Goal: Task Accomplishment & Management: Contribute content

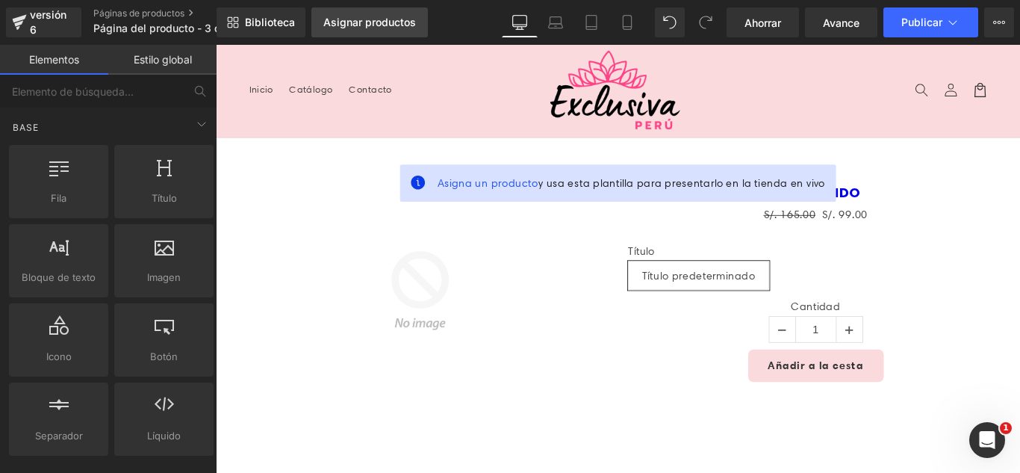
click at [396, 31] on link "Asignar productos" at bounding box center [369, 22] width 116 height 30
click at [402, 21] on font "Asignar productos" at bounding box center [369, 22] width 93 height 13
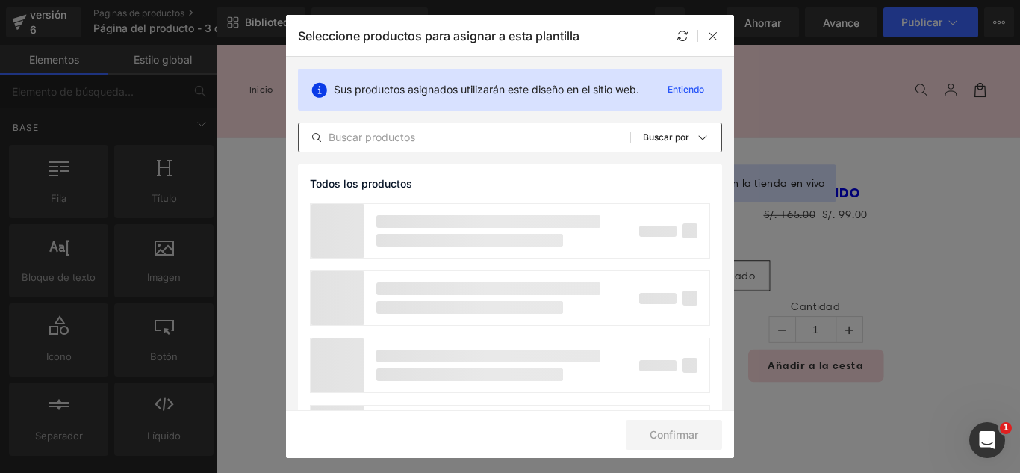
click at [440, 144] on input "text" at bounding box center [464, 137] width 331 height 18
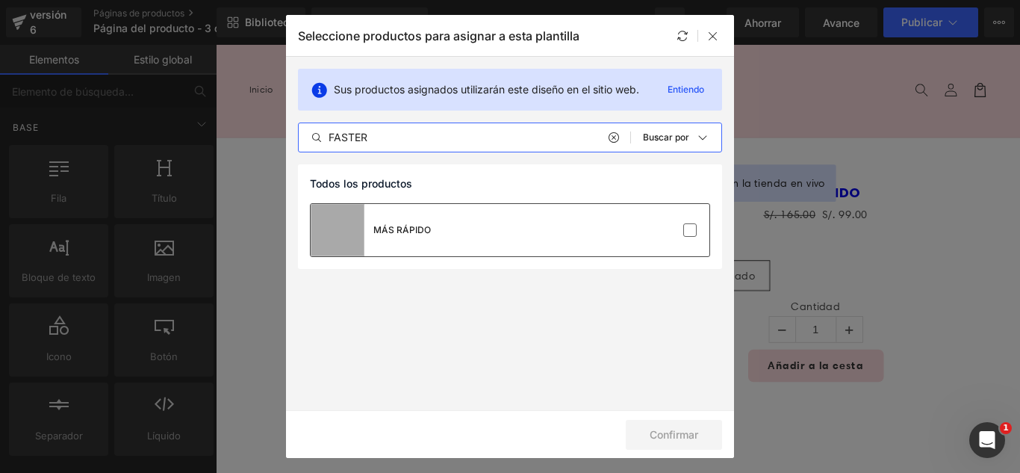
type input "FASTER"
click at [679, 243] on div "MÁS RÁPIDO" at bounding box center [510, 230] width 399 height 52
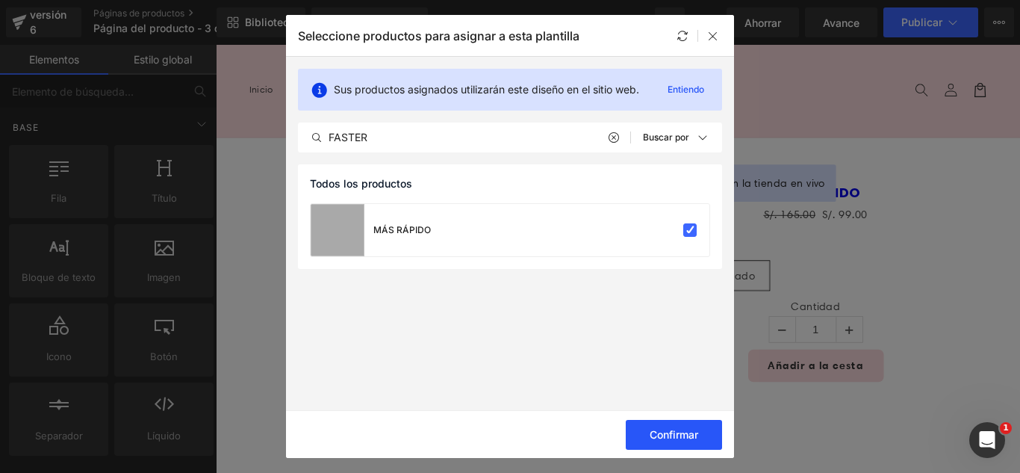
click at [686, 433] on font "Confirmar" at bounding box center [673, 434] width 49 height 13
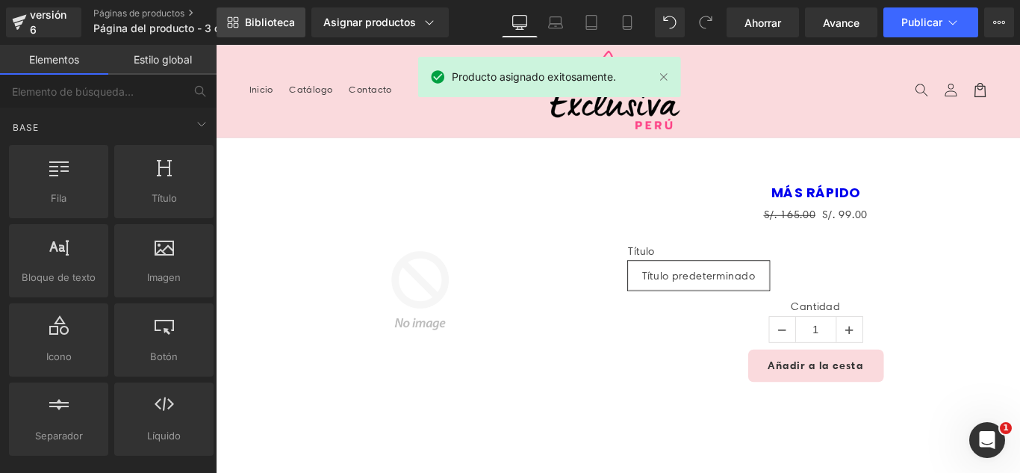
click at [253, 22] on font "Biblioteca" at bounding box center [270, 22] width 50 height 13
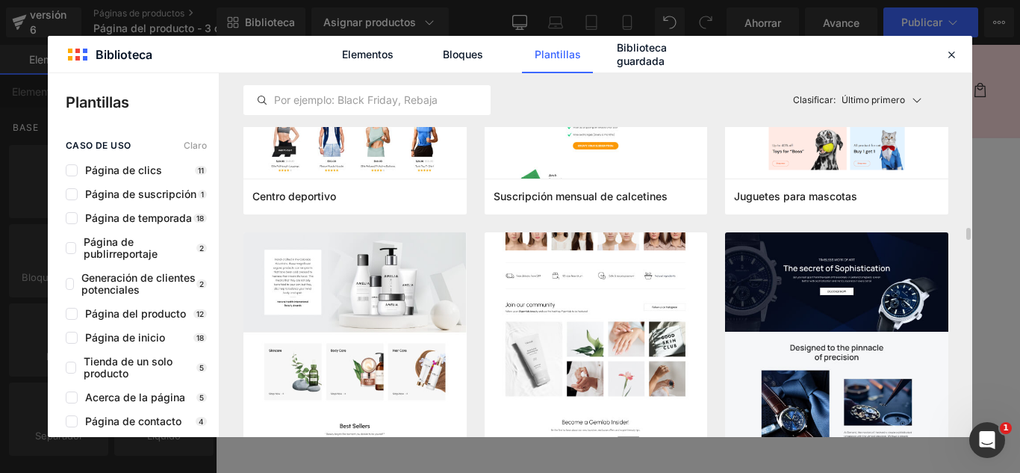
scroll to position [4330, 0]
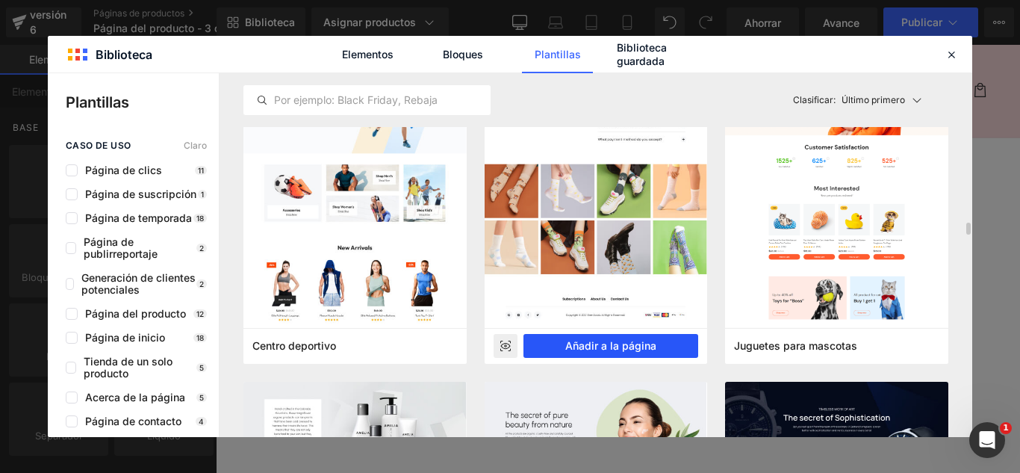
click at [654, 346] on font "Añadir a la página" at bounding box center [610, 345] width 91 height 13
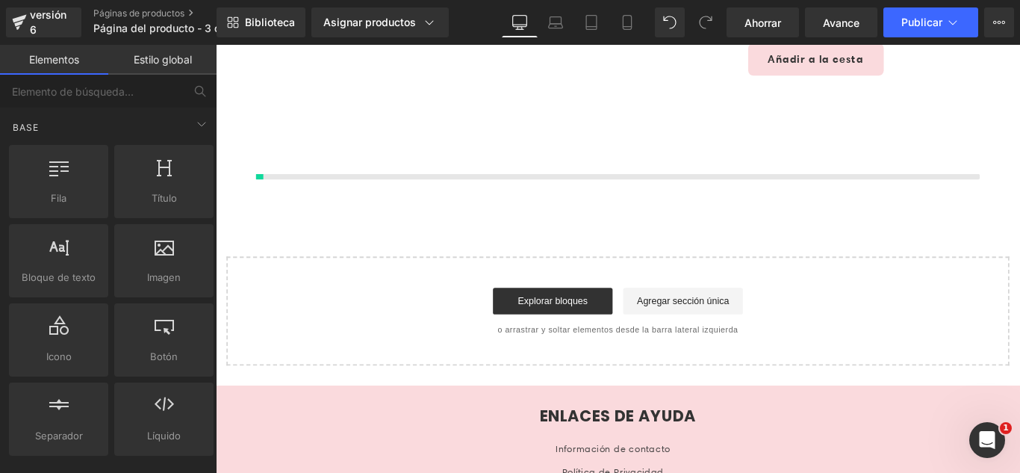
scroll to position [355, 0]
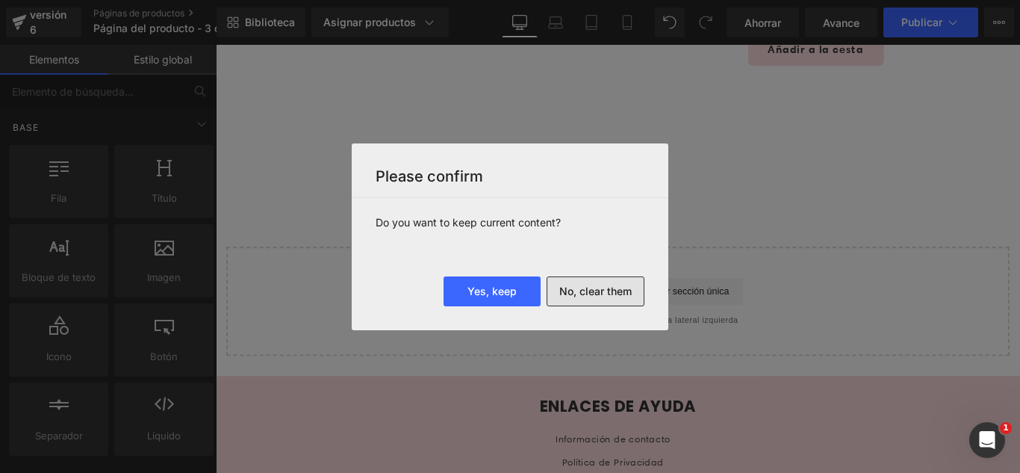
click at [617, 285] on button "No, clear them" at bounding box center [595, 291] width 98 height 30
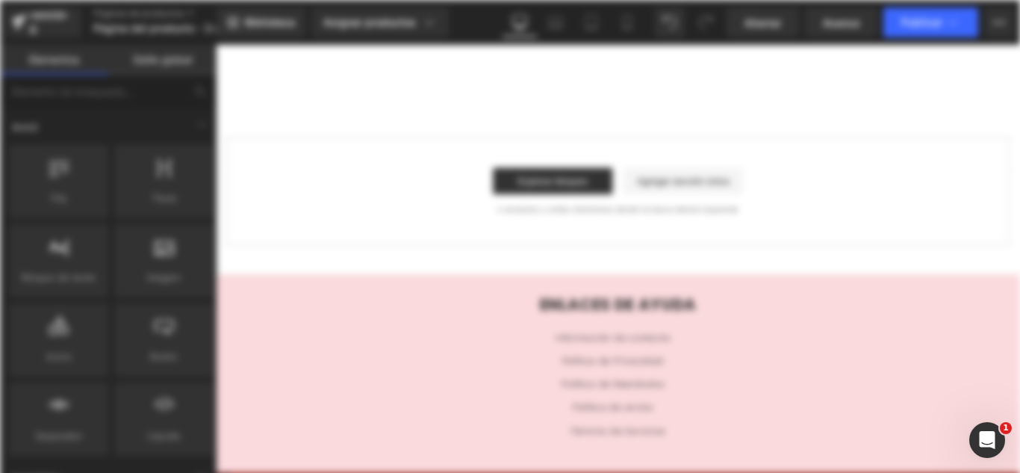
scroll to position [0, 0]
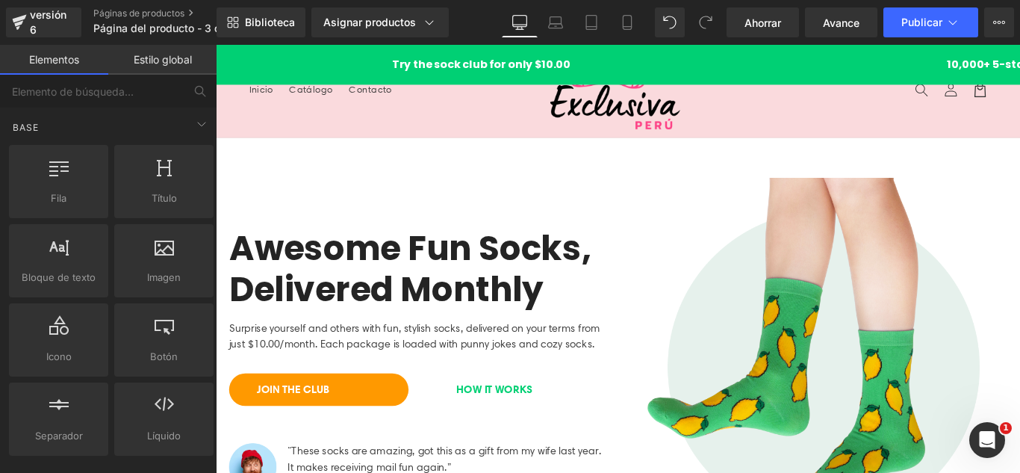
click at [268, 108] on link "Inicio" at bounding box center [267, 94] width 46 height 31
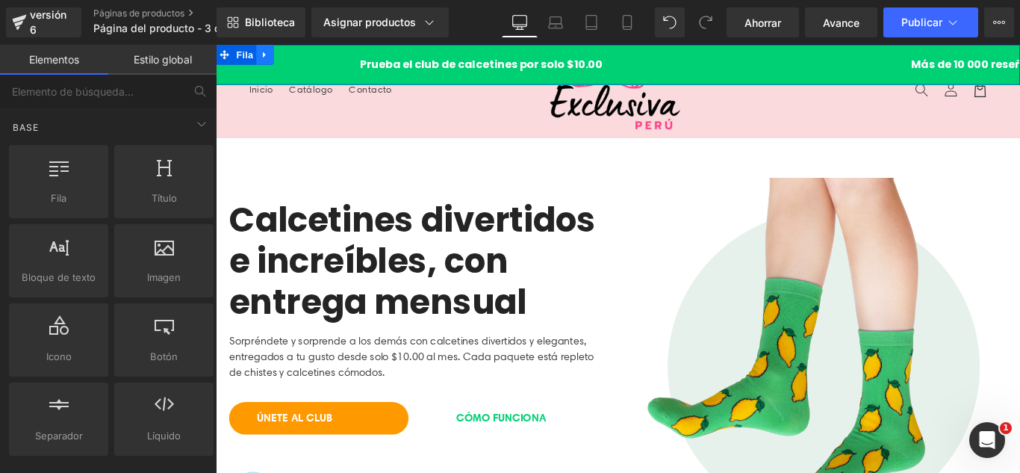
click at [277, 55] on link at bounding box center [270, 56] width 19 height 22
click at [307, 53] on icon at bounding box center [310, 56] width 10 height 10
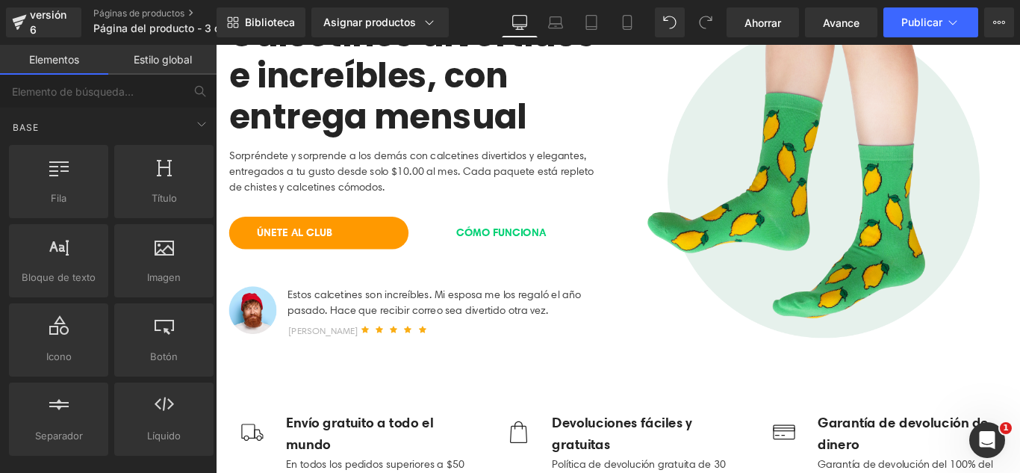
scroll to position [224, 0]
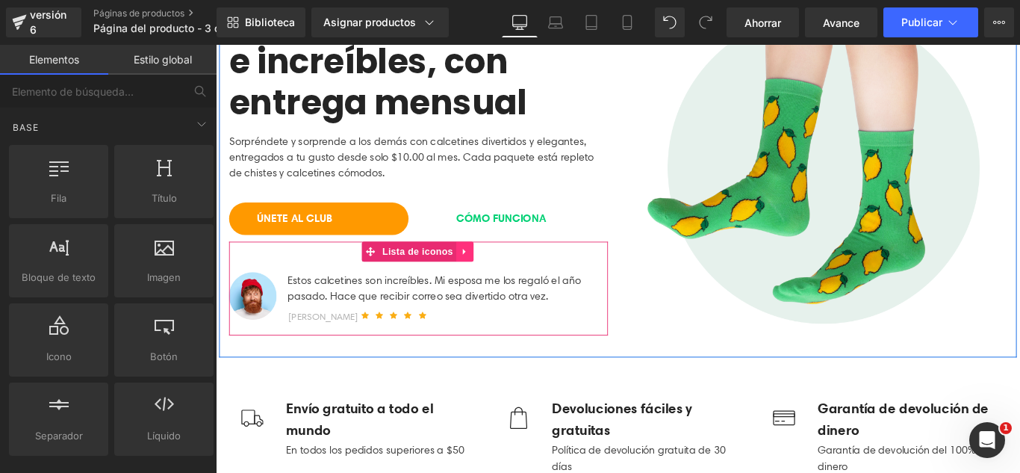
click at [490, 283] on icon at bounding box center [495, 277] width 10 height 11
click at [502, 280] on icon at bounding box center [505, 277] width 10 height 10
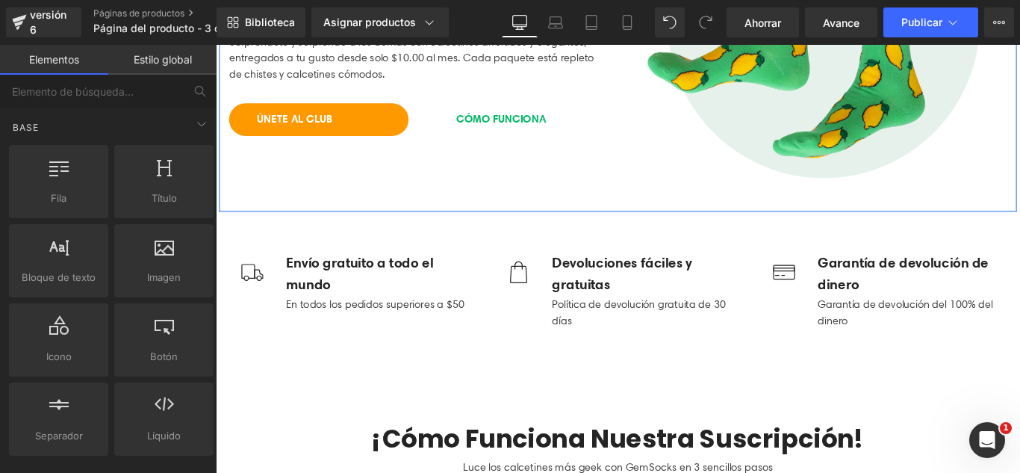
scroll to position [523, 0]
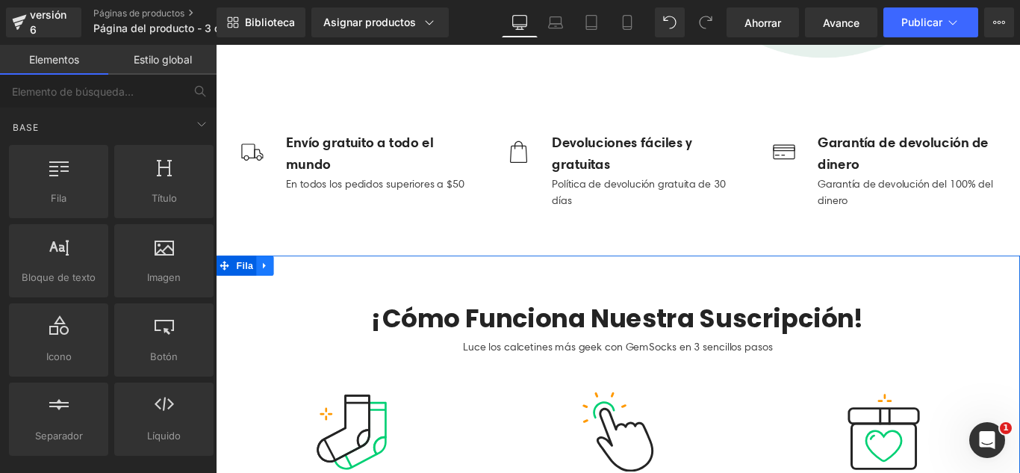
click at [267, 290] on icon at bounding box center [271, 292] width 10 height 11
click at [305, 290] on icon at bounding box center [310, 292] width 10 height 10
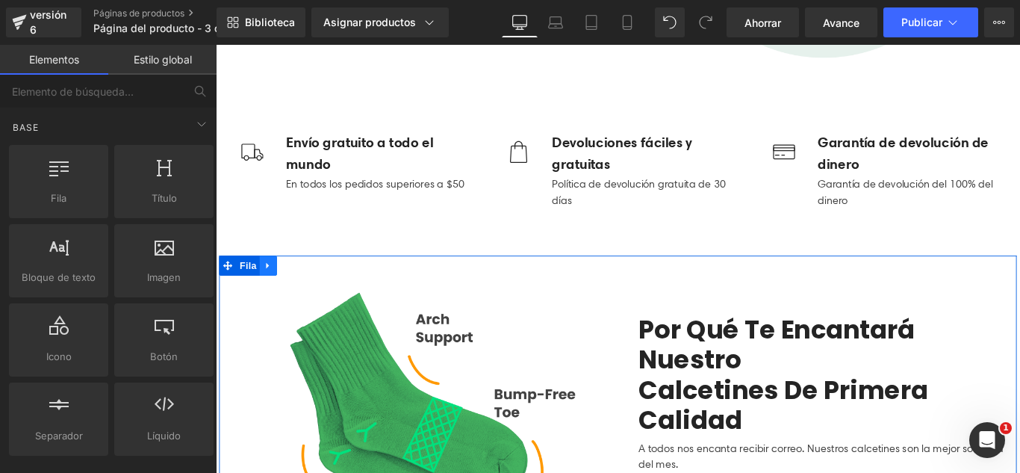
click at [272, 291] on icon at bounding box center [275, 292] width 10 height 11
click at [308, 292] on icon at bounding box center [313, 292] width 10 height 11
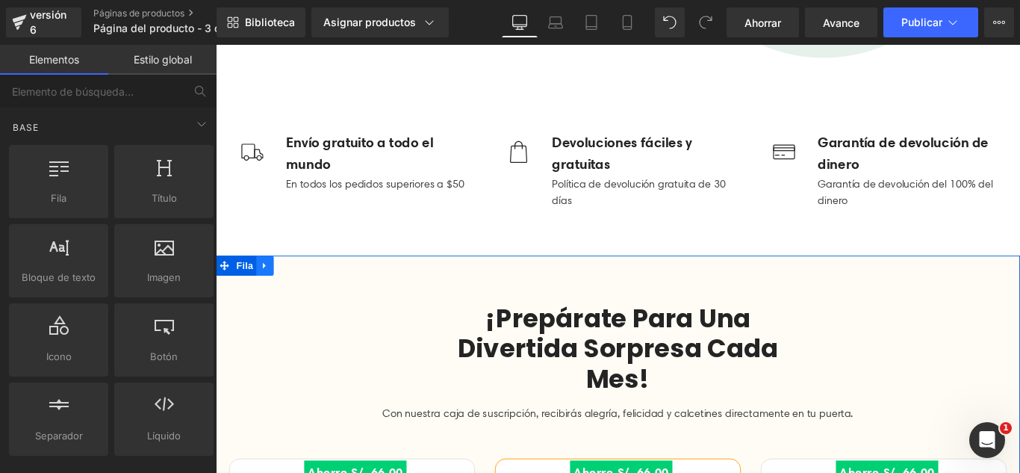
click at [266, 288] on icon at bounding box center [271, 292] width 10 height 11
click at [305, 290] on icon at bounding box center [310, 292] width 10 height 10
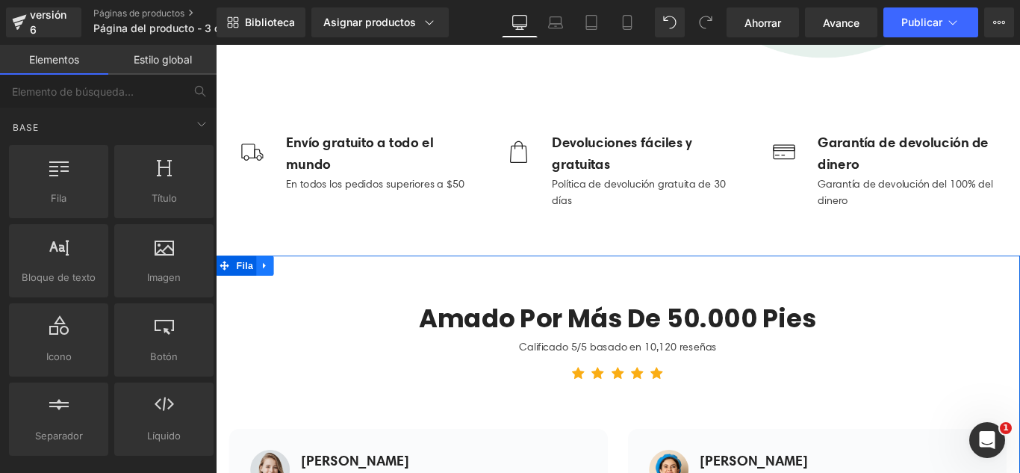
click at [269, 290] on icon at bounding box center [270, 293] width 3 height 7
click at [307, 295] on icon at bounding box center [310, 292] width 10 height 11
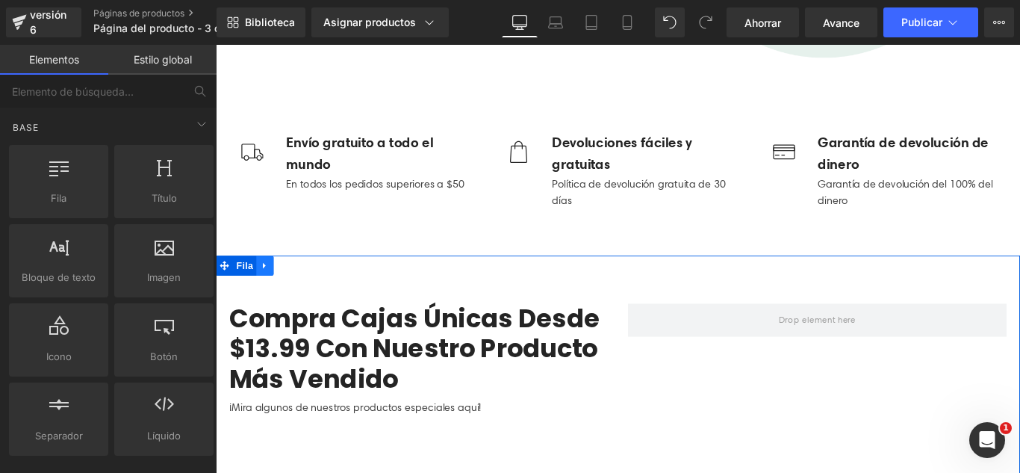
click at [269, 290] on icon at bounding box center [270, 293] width 3 height 7
click at [308, 293] on icon at bounding box center [310, 292] width 10 height 10
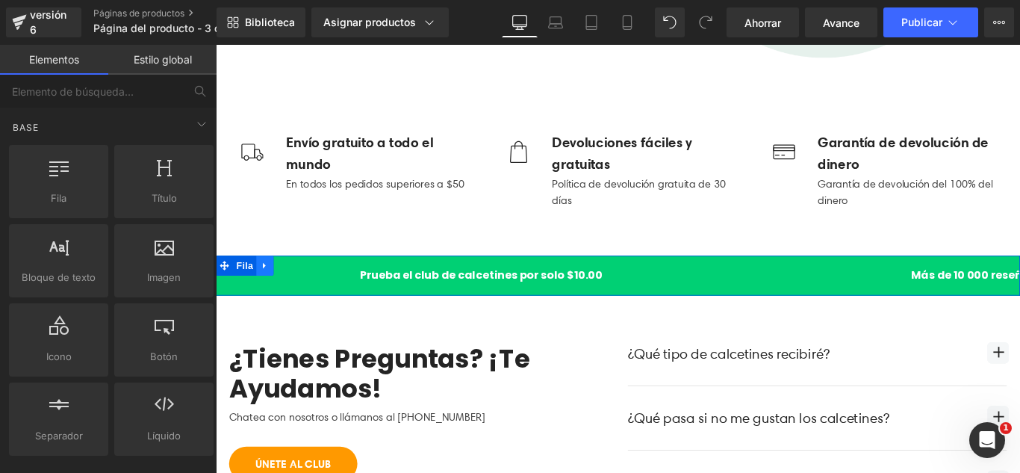
click at [269, 290] on icon at bounding box center [270, 293] width 3 height 7
click at [305, 292] on icon at bounding box center [310, 292] width 10 height 10
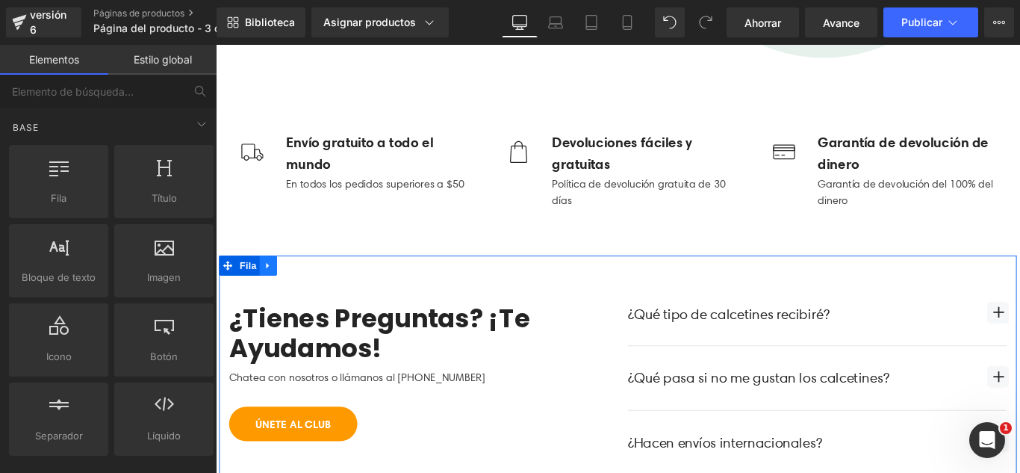
click at [272, 290] on icon at bounding box center [273, 293] width 3 height 7
click at [304, 293] on link at bounding box center [313, 292] width 19 height 22
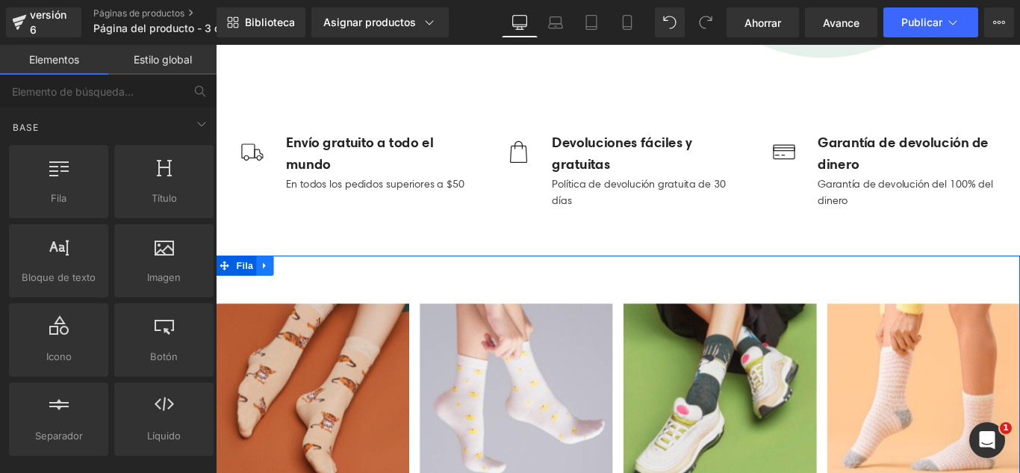
click at [268, 293] on icon at bounding box center [271, 292] width 10 height 11
click at [305, 294] on icon at bounding box center [310, 292] width 10 height 10
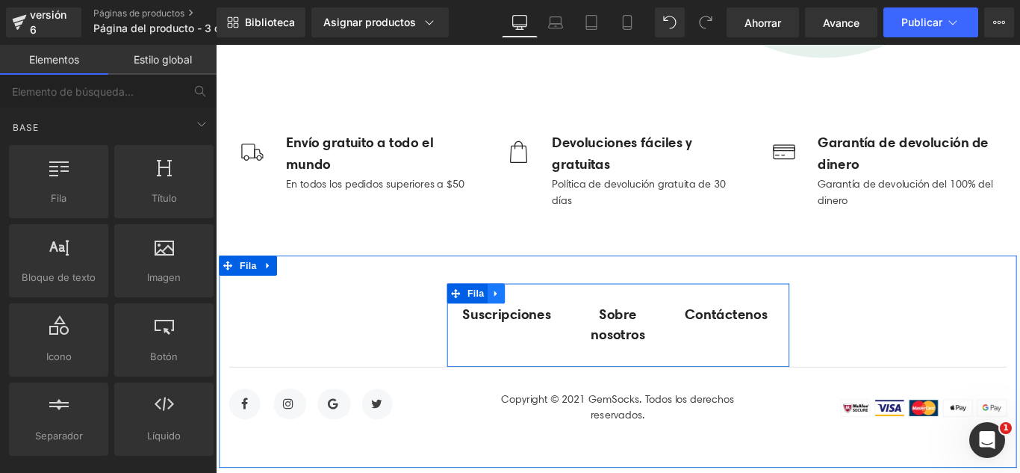
click at [526, 325] on icon at bounding box center [531, 323] width 10 height 11
click at [216, 45] on icon at bounding box center [216, 45] width 0 height 0
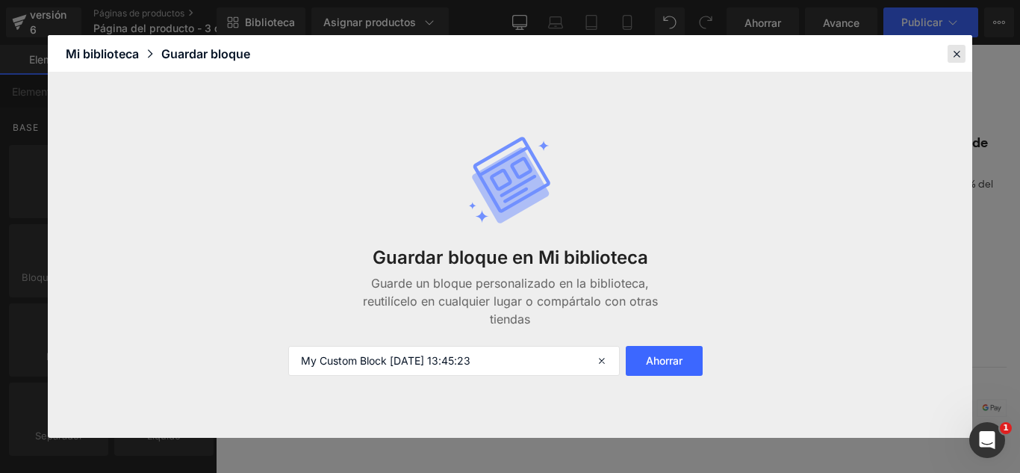
drag, startPoint x: 953, startPoint y: 54, endPoint x: 818, endPoint y: 17, distance: 140.0
click at [953, 54] on icon at bounding box center [956, 53] width 13 height 13
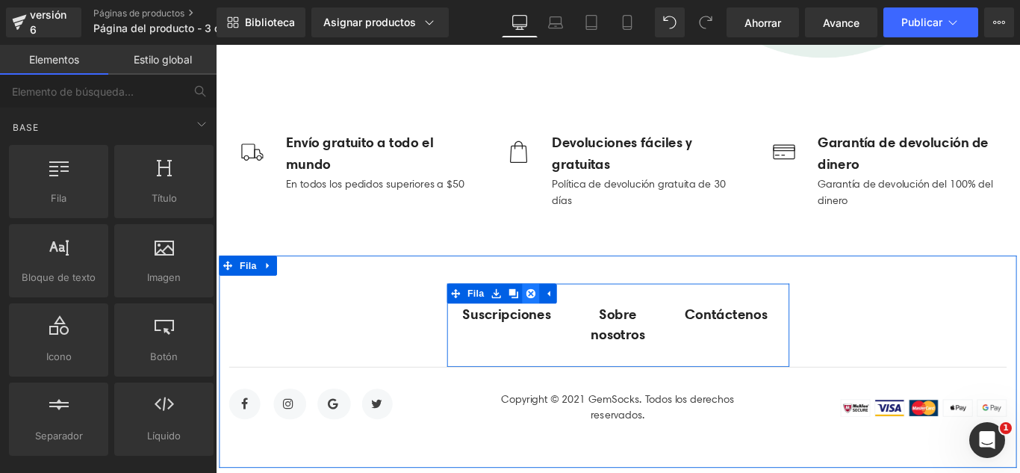
click at [564, 320] on icon at bounding box center [569, 324] width 10 height 10
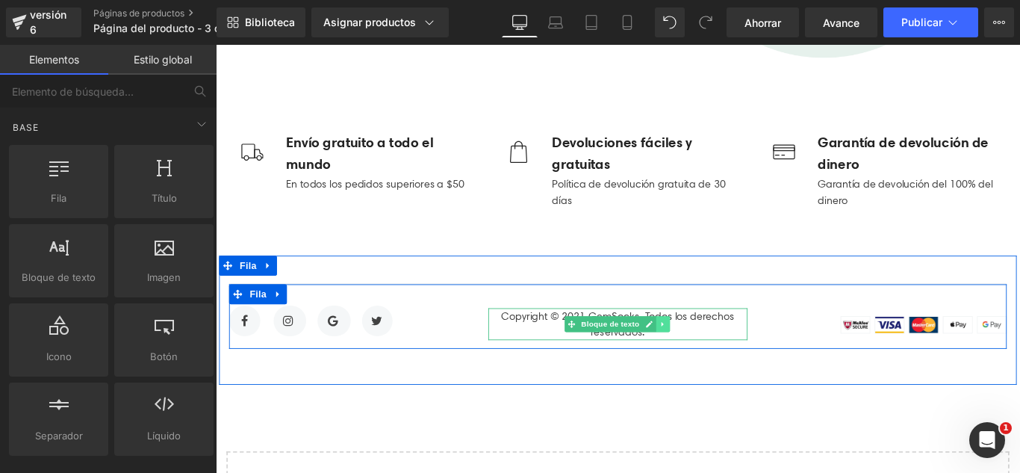
click at [713, 361] on link at bounding box center [718, 358] width 16 height 18
click at [722, 358] on icon at bounding box center [726, 358] width 8 height 8
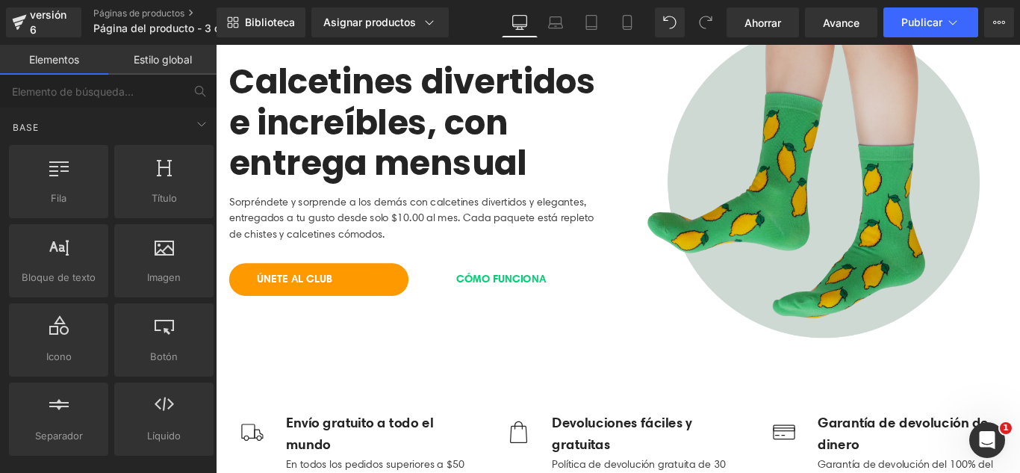
scroll to position [0, 0]
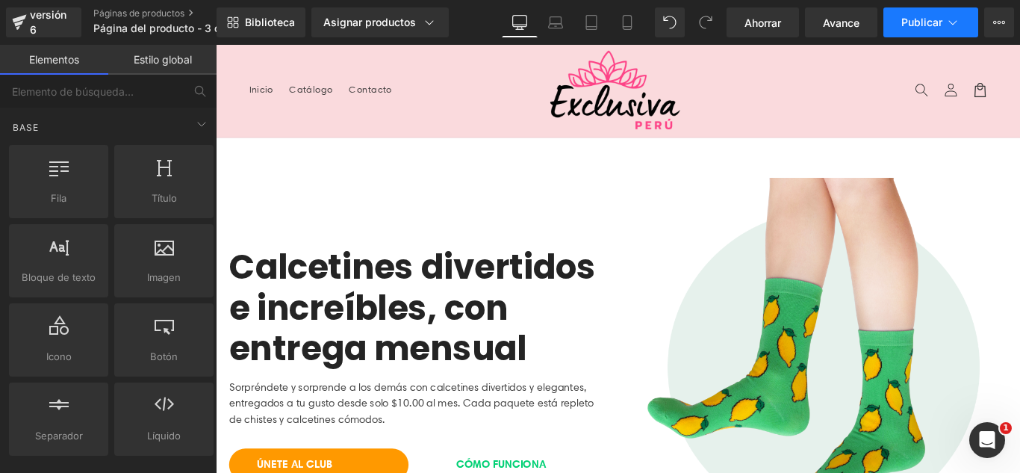
click at [962, 25] on button "Publicar" at bounding box center [930, 22] width 95 height 30
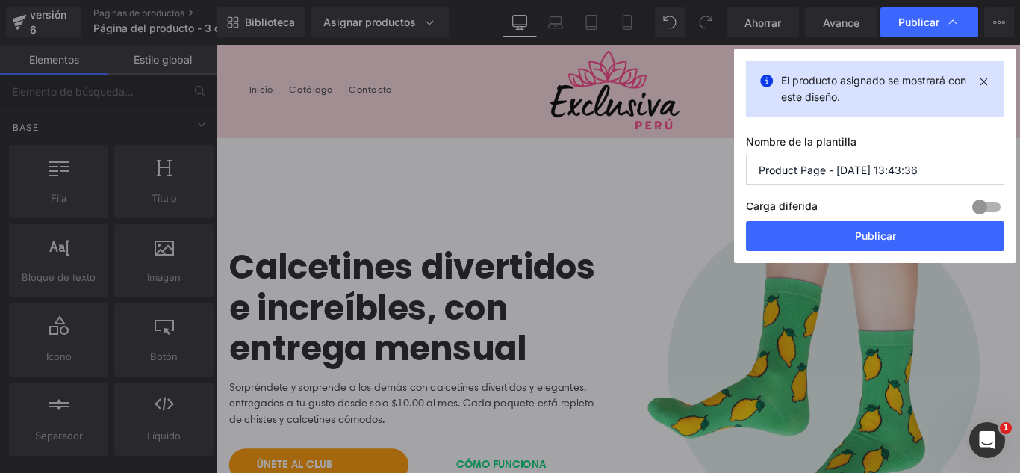
click at [944, 172] on input "Product Page - [DATE] 13:43:36" at bounding box center [875, 170] width 258 height 30
click at [944, 171] on input "Product Page - [DATE] 13:43:36" at bounding box center [875, 170] width 258 height 30
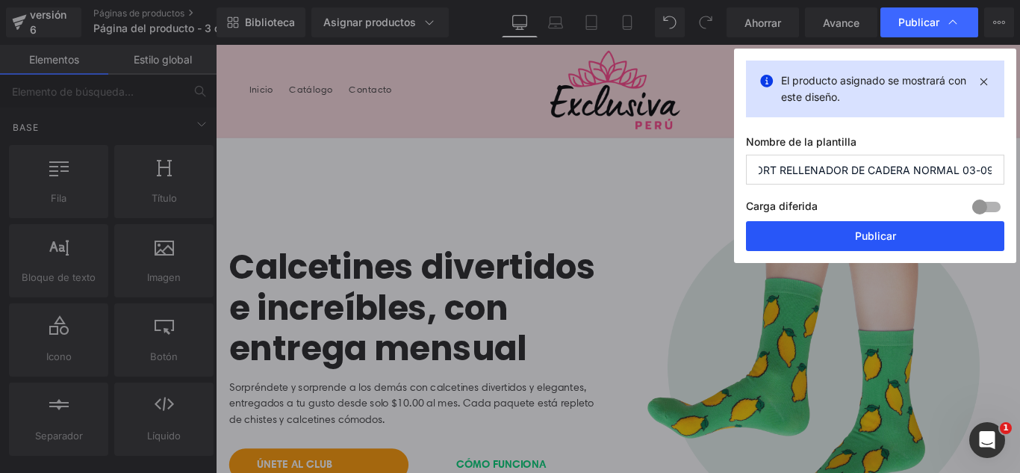
type input "SHORT RELLENADOR DE CADERA NORMAL 03-09"
click at [913, 232] on button "Publicar" at bounding box center [875, 236] width 258 height 30
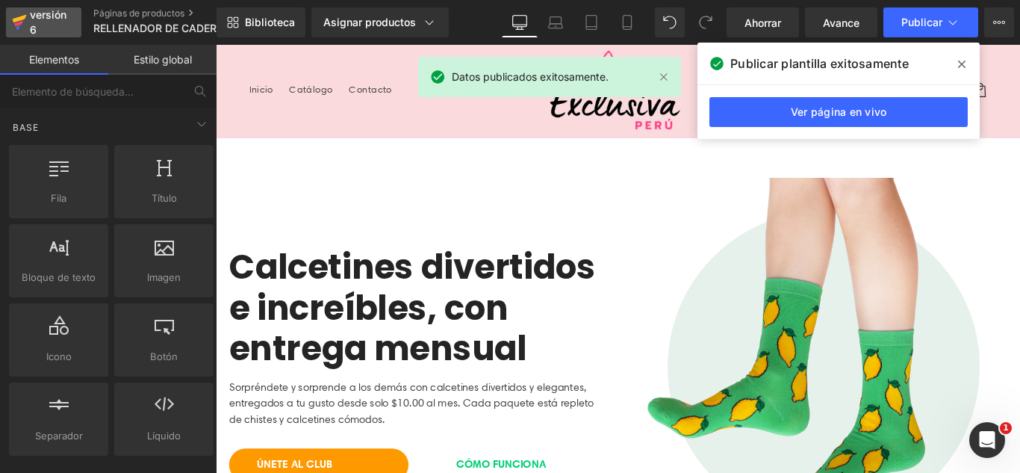
click at [34, 22] on div "versión 6" at bounding box center [50, 22] width 46 height 34
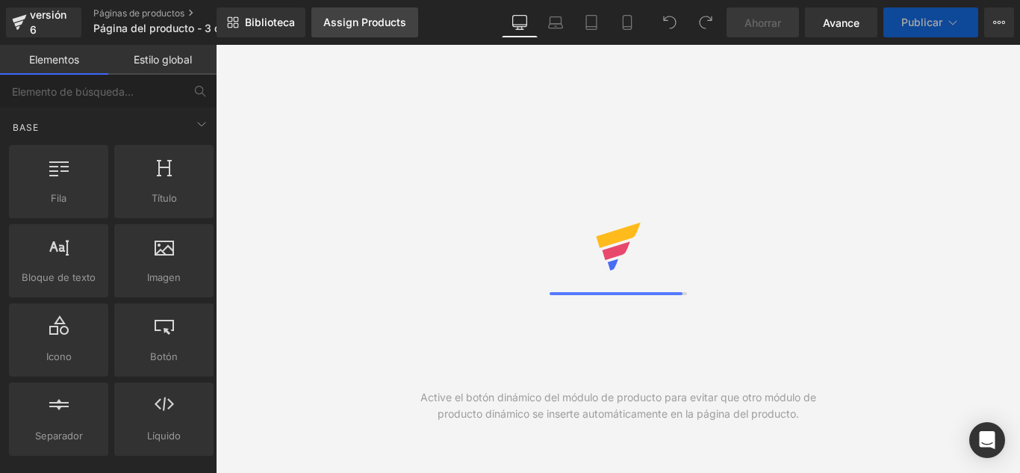
click at [388, 28] on div "Assign Products" at bounding box center [364, 22] width 83 height 12
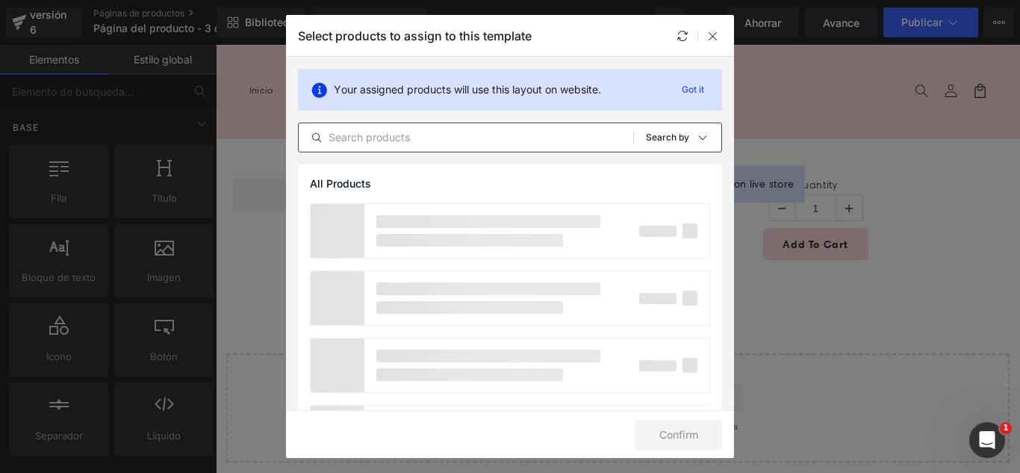
click at [414, 125] on div "All Products Shopify Collections Product Templates Shopify Collections Sort: Se…" at bounding box center [510, 137] width 424 height 30
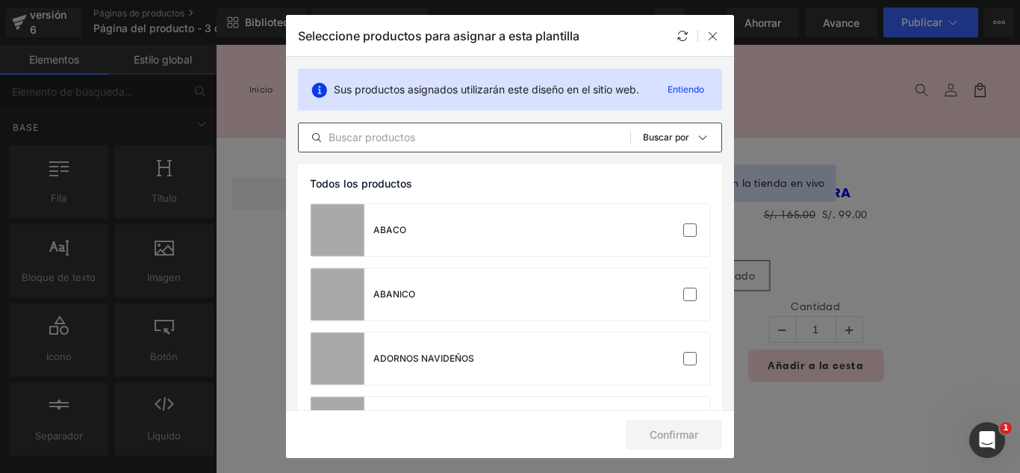
click at [413, 129] on input "text" at bounding box center [464, 137] width 331 height 18
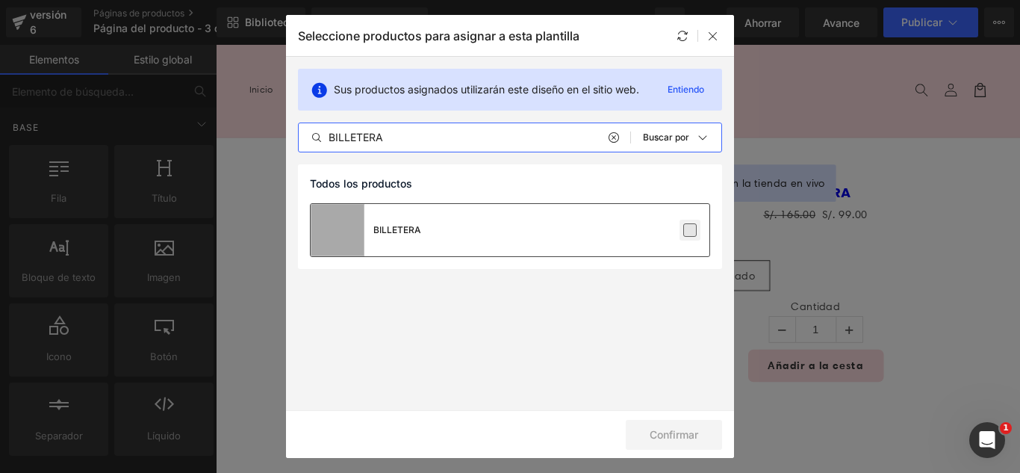
type input "BILLETERA"
click at [690, 233] on label at bounding box center [689, 229] width 13 height 13
click at [690, 230] on input "checkbox" at bounding box center [690, 230] width 0 height 0
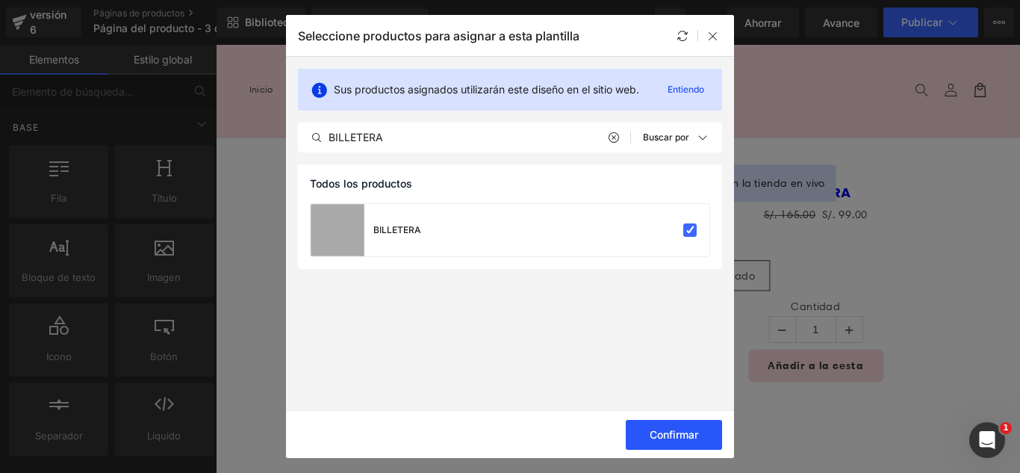
click at [695, 429] on font "Confirmar" at bounding box center [673, 434] width 49 height 13
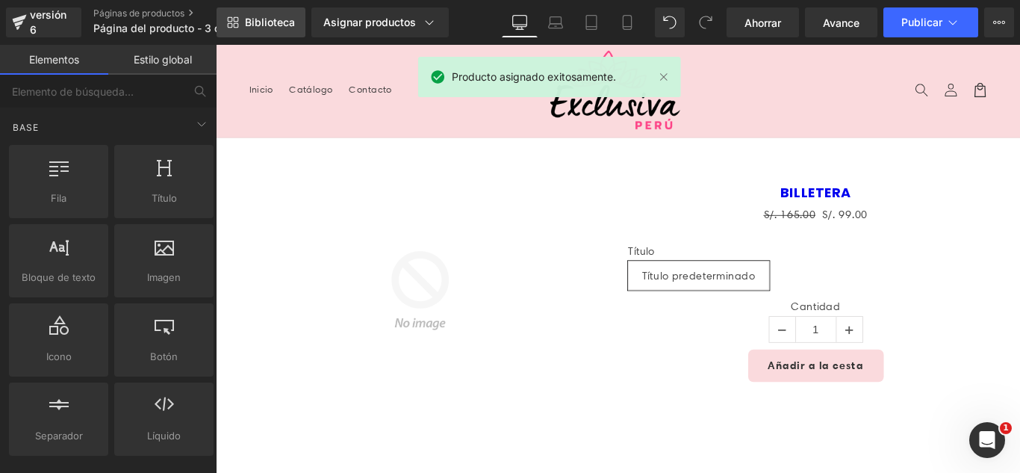
click at [255, 22] on font "Biblioteca" at bounding box center [270, 22] width 50 height 13
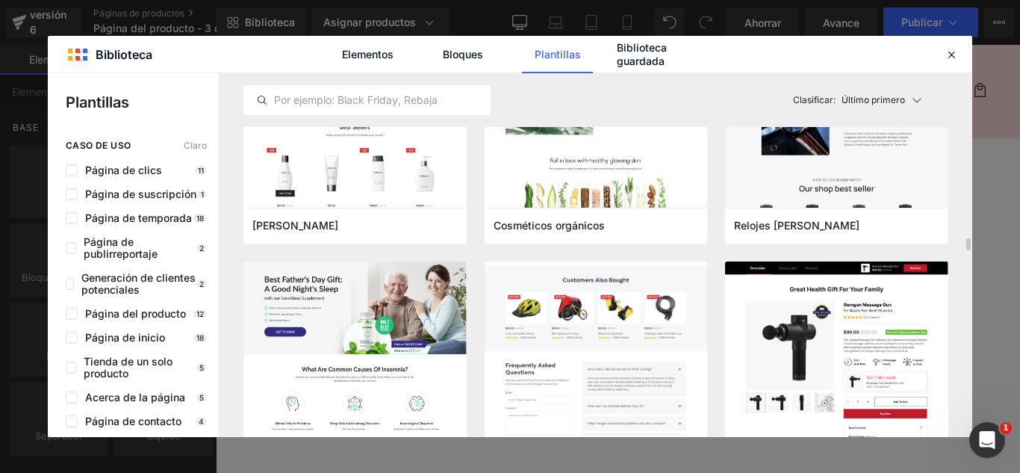
scroll to position [4927, 0]
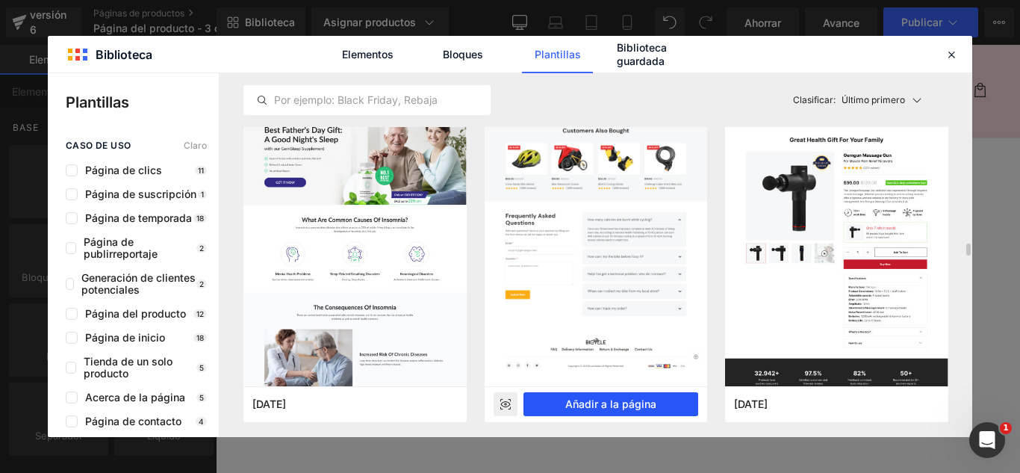
click at [652, 405] on font "Añadir a la página" at bounding box center [610, 403] width 91 height 13
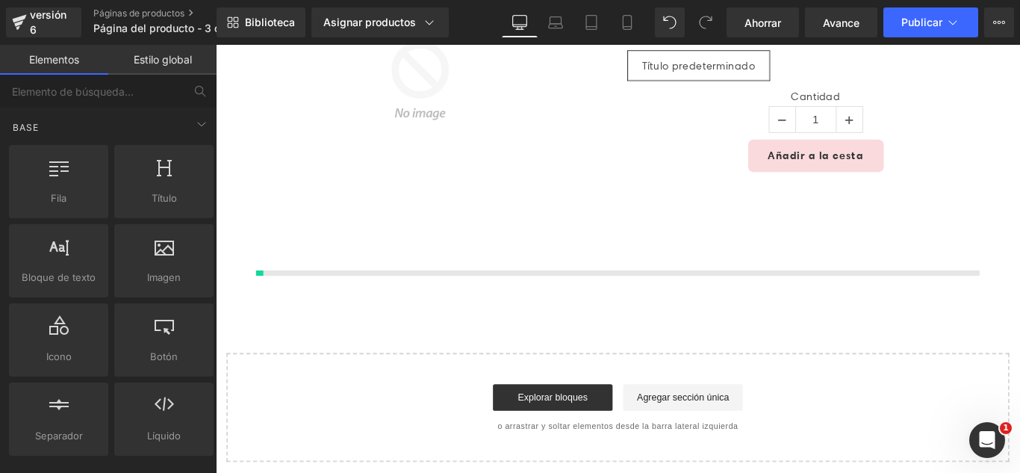
scroll to position [355, 0]
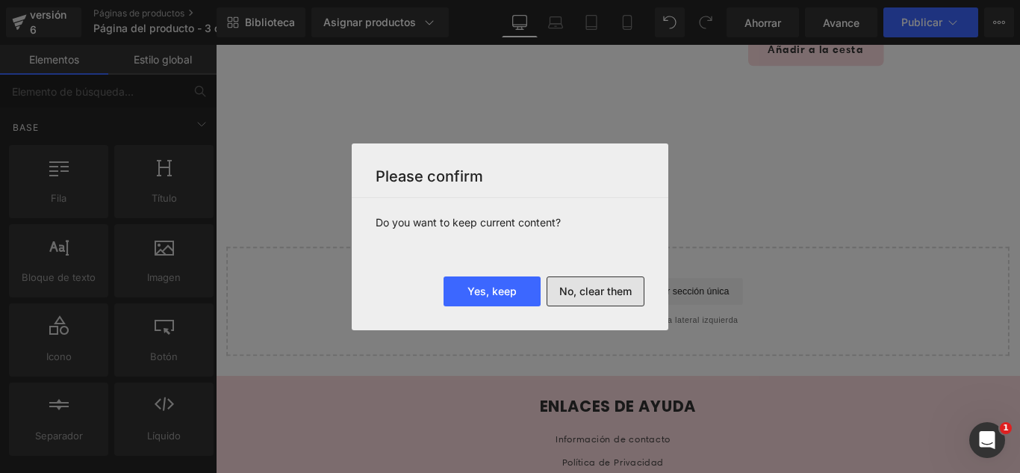
click at [598, 288] on button "No, clear them" at bounding box center [595, 291] width 98 height 30
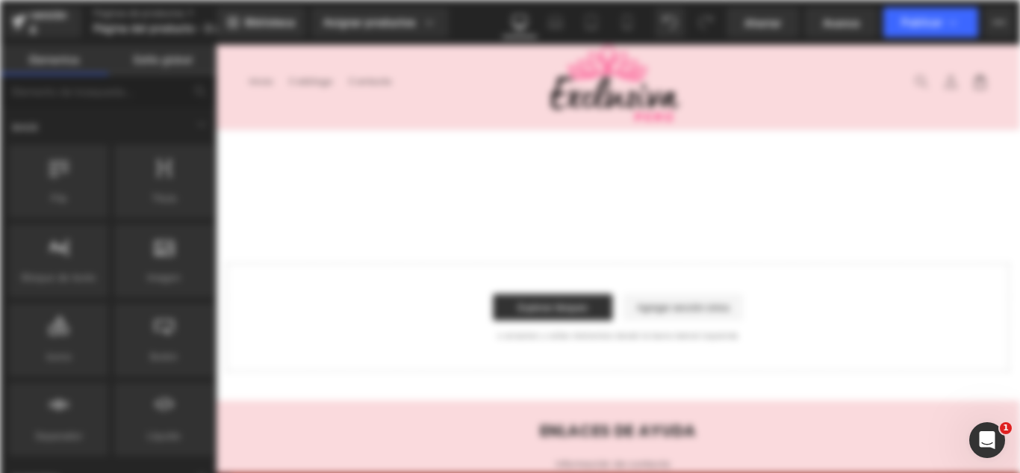
scroll to position [0, 0]
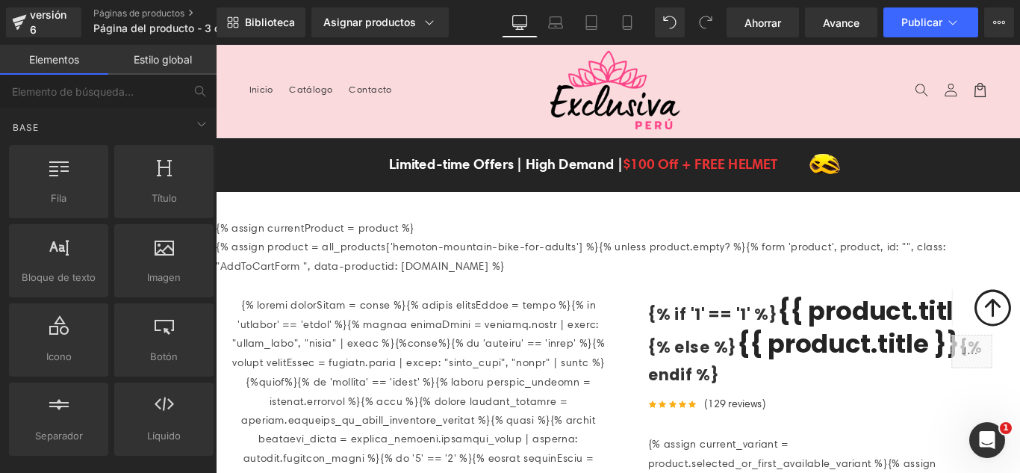
click at [331, 110] on header "Menú Inicio Catálogo Contacto Iniciar sesión Inicio Catálogo Contacto Búsqueda" at bounding box center [667, 97] width 903 height 104
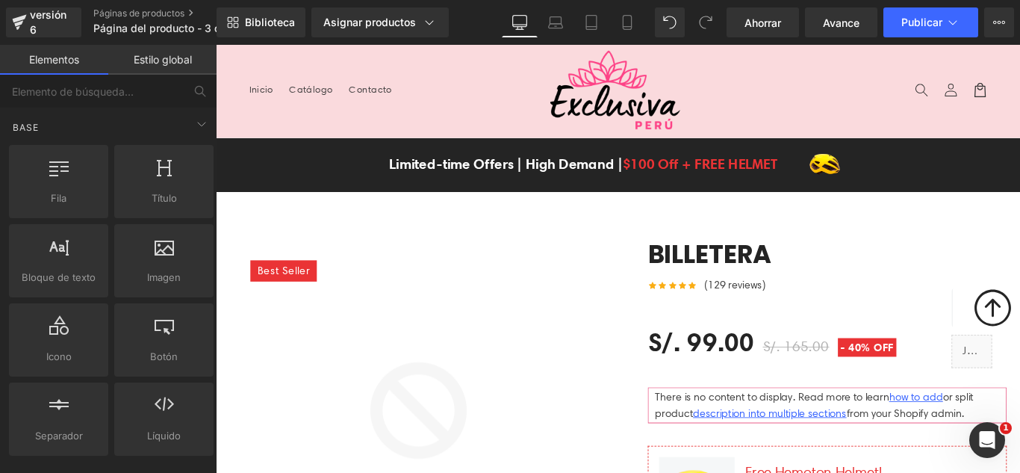
click at [320, 134] on header "Menú Inicio Catálogo Contacto Iniciar sesión Inicio Catálogo Contacto Búsqueda" at bounding box center [667, 97] width 903 height 104
click at [437, 110] on nav "Inicio Catálogo Contacto" at bounding box center [409, 94] width 331 height 31
click at [644, 209] on div "Limited-time Offers | High Demand | $100 Off + FREE HELMET Text Block Image Row…" at bounding box center [667, 179] width 903 height 60
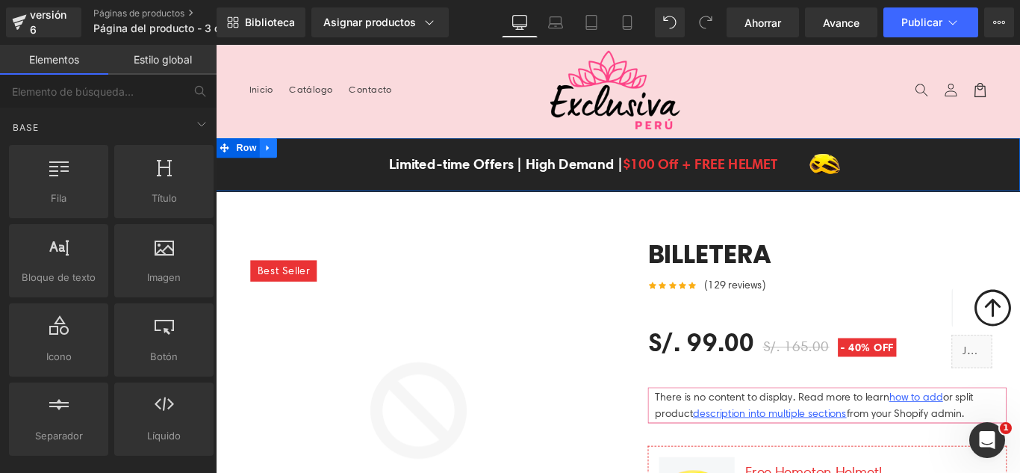
click at [271, 163] on icon at bounding box center [275, 160] width 10 height 11
click at [308, 161] on icon at bounding box center [313, 160] width 10 height 11
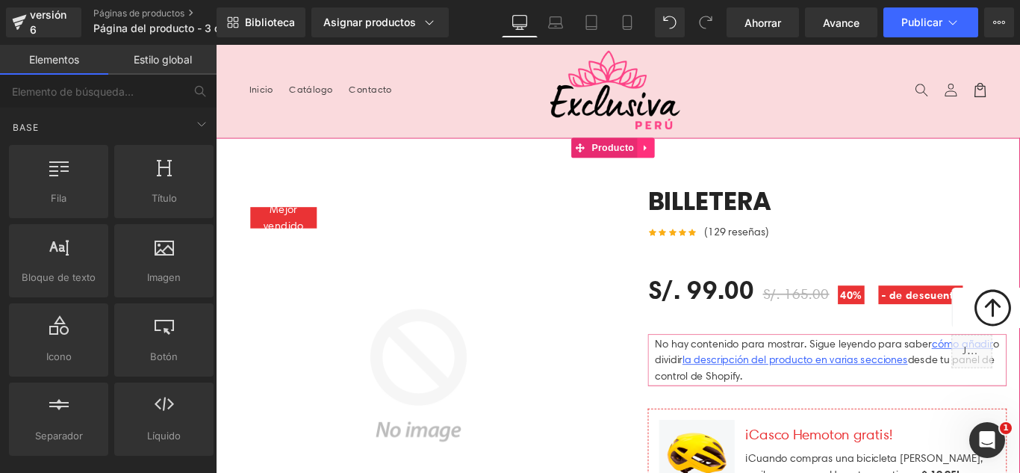
click at [693, 170] on link at bounding box center [698, 160] width 19 height 22
click at [705, 167] on link at bounding box center [708, 160] width 19 height 22
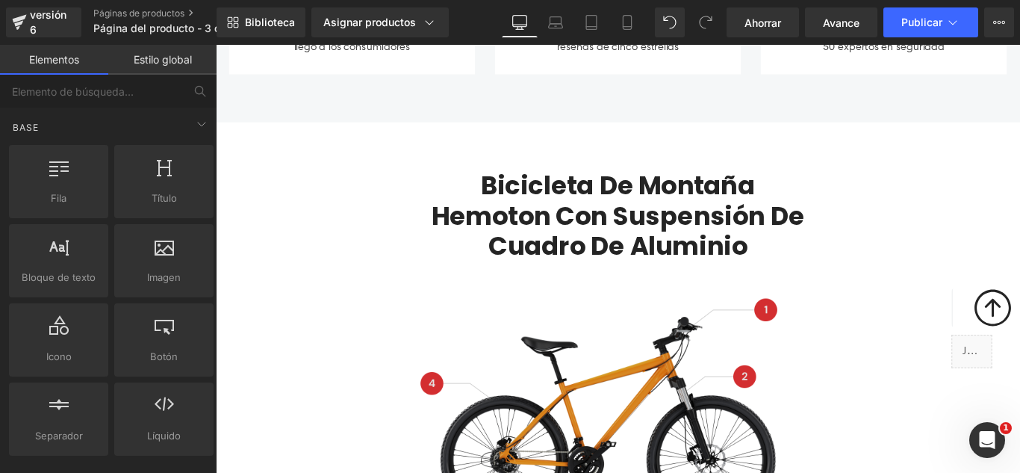
scroll to position [896, 0]
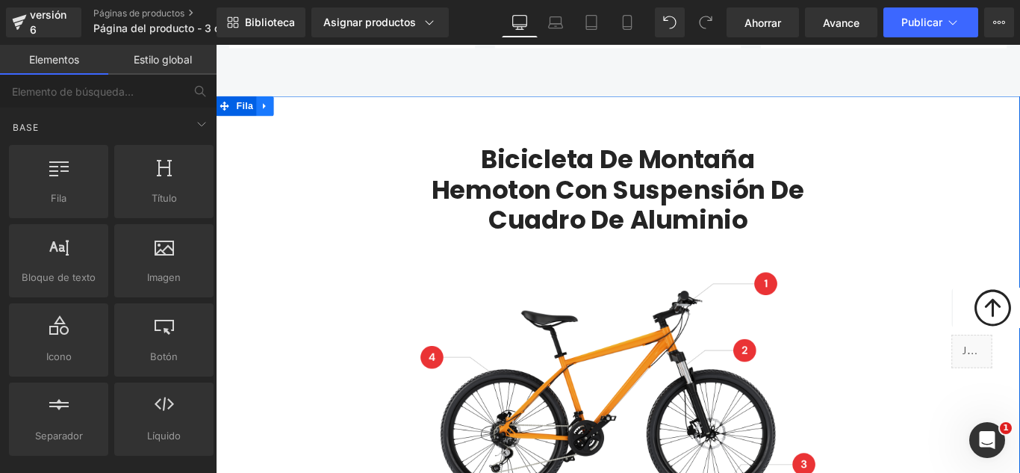
click at [268, 119] on link at bounding box center [270, 113] width 19 height 22
click at [307, 118] on icon at bounding box center [310, 113] width 10 height 11
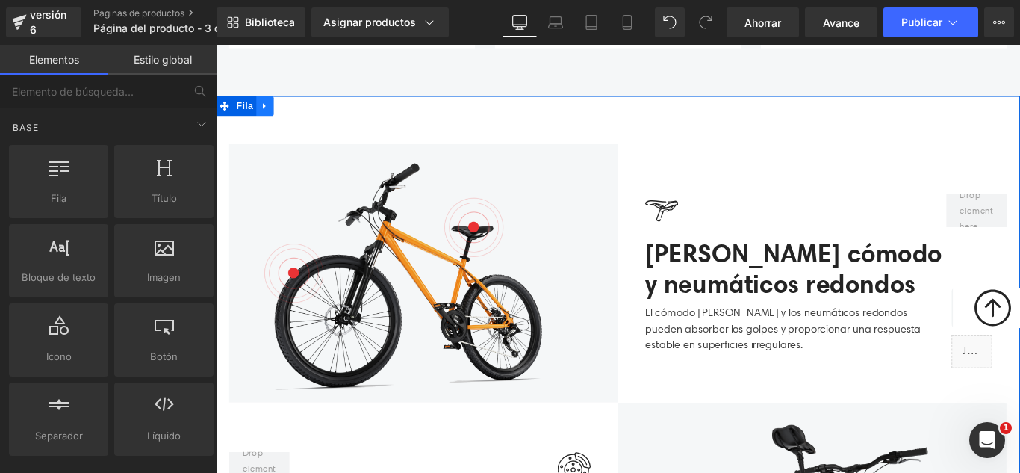
click at [266, 115] on icon at bounding box center [271, 113] width 10 height 11
click at [305, 116] on icon at bounding box center [310, 113] width 10 height 10
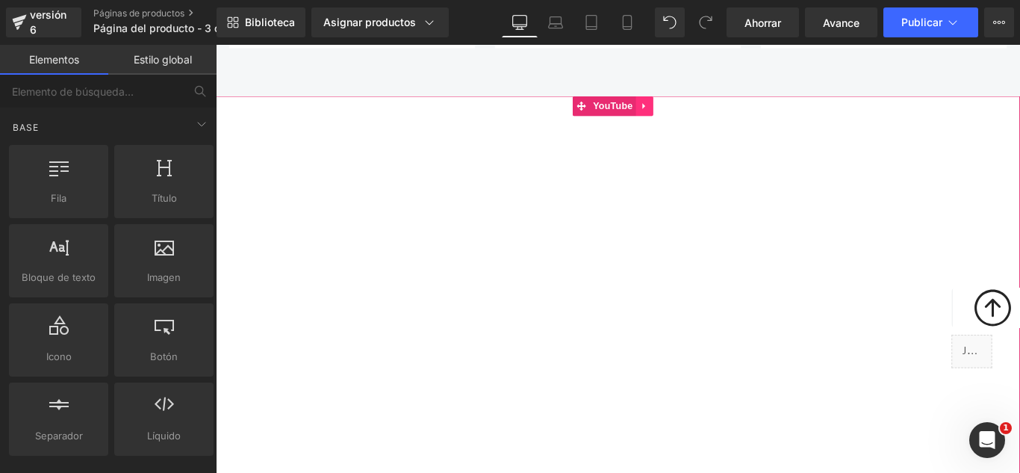
click at [701, 115] on icon at bounding box center [697, 113] width 10 height 11
click at [709, 116] on icon at bounding box center [707, 113] width 10 height 10
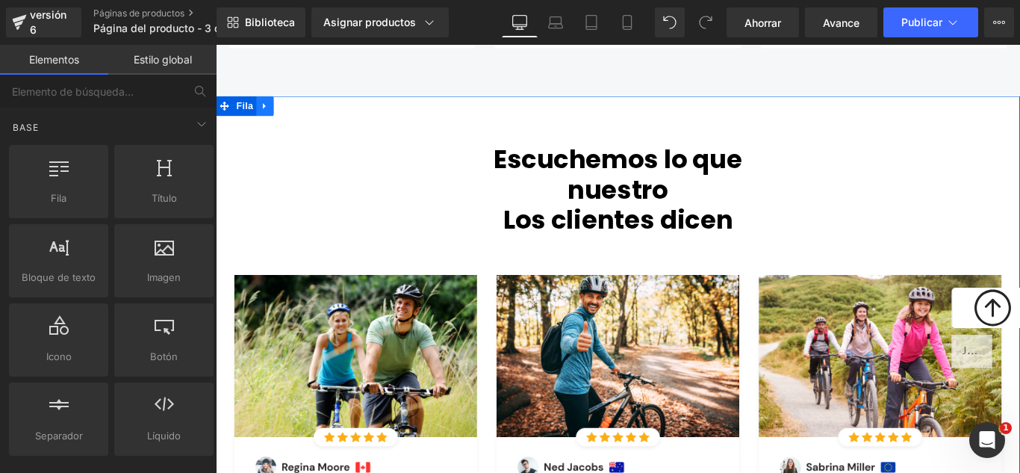
click at [269, 114] on icon at bounding box center [271, 113] width 10 height 11
click at [305, 115] on icon at bounding box center [310, 113] width 10 height 10
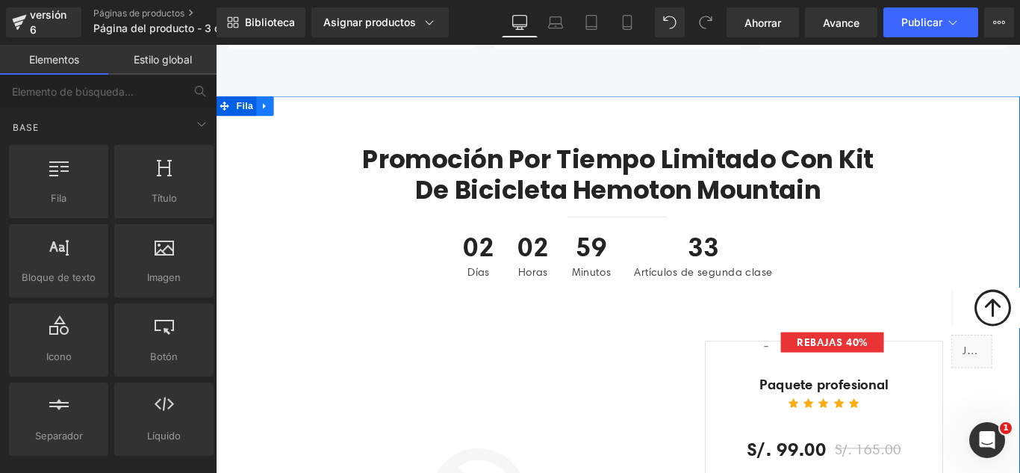
click at [264, 119] on link at bounding box center [270, 113] width 19 height 22
click at [308, 116] on icon at bounding box center [310, 113] width 10 height 10
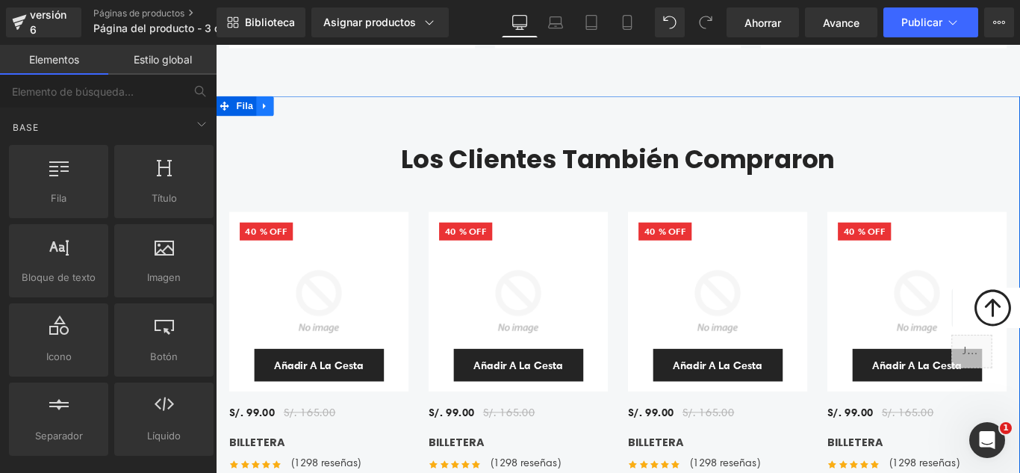
click at [267, 111] on icon at bounding box center [271, 113] width 10 height 11
click at [305, 115] on icon at bounding box center [310, 113] width 10 height 10
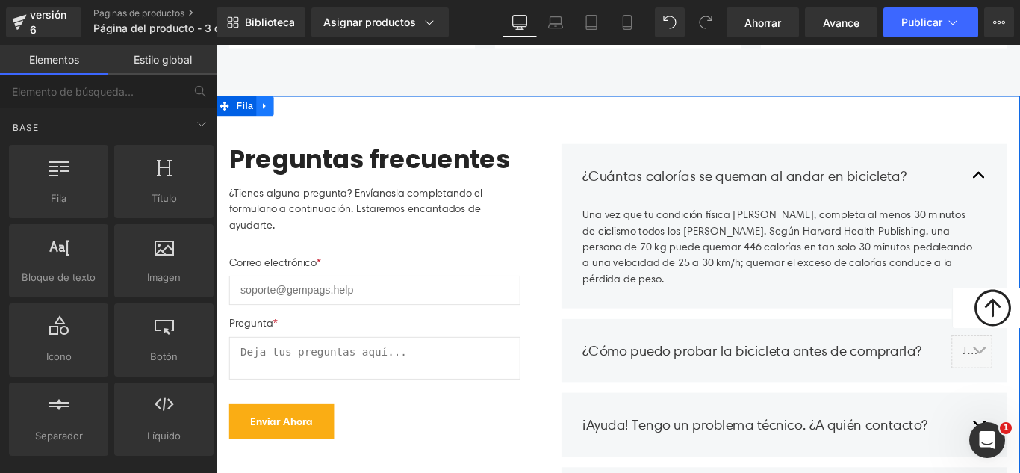
click at [272, 118] on link at bounding box center [270, 113] width 19 height 22
click at [305, 116] on icon at bounding box center [310, 113] width 10 height 10
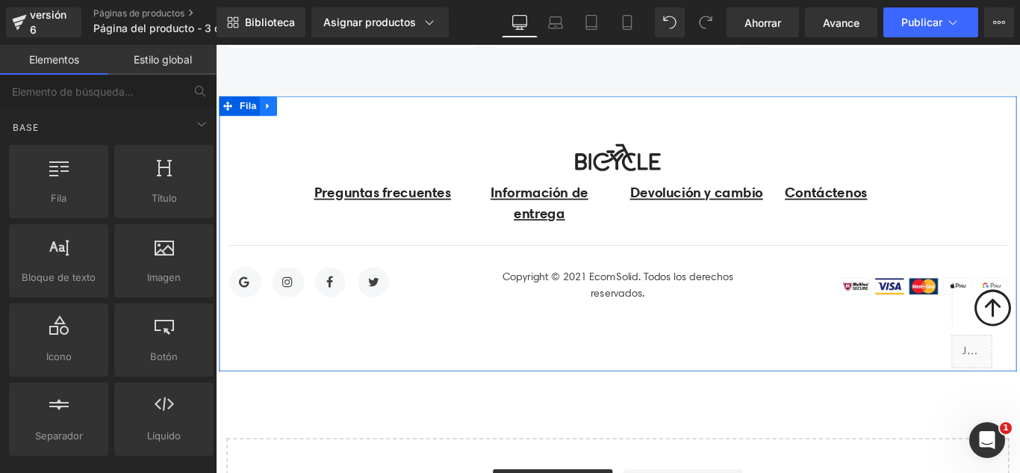
click at [273, 115] on icon at bounding box center [275, 113] width 10 height 11
click at [308, 116] on icon at bounding box center [313, 113] width 10 height 10
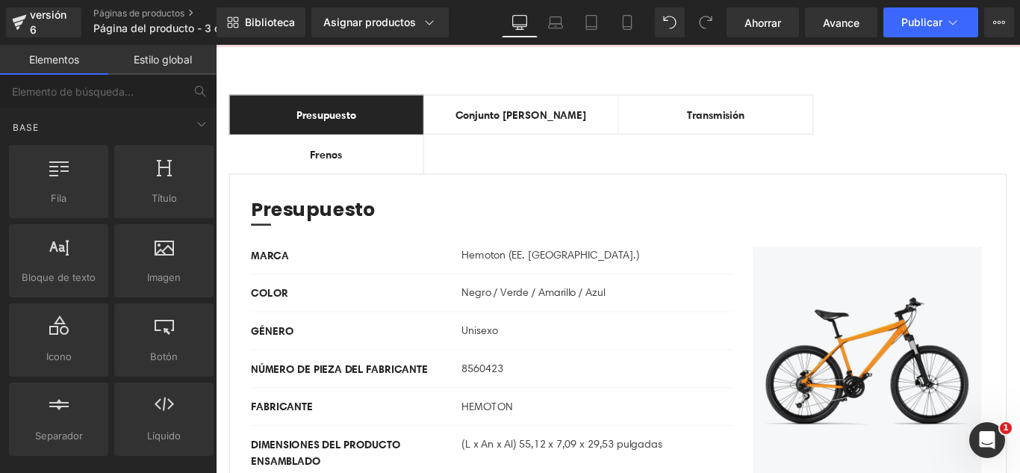
scroll to position [0, 0]
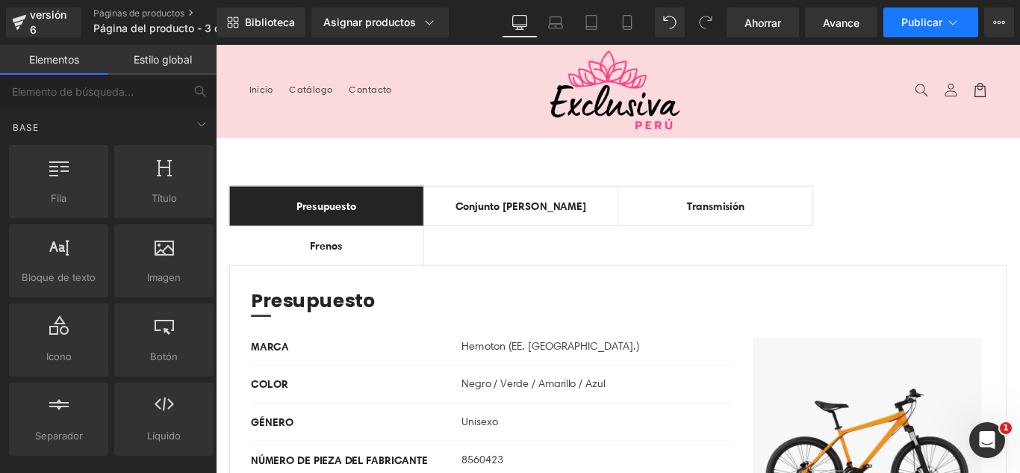
click at [936, 22] on font "Publicar" at bounding box center [921, 22] width 41 height 13
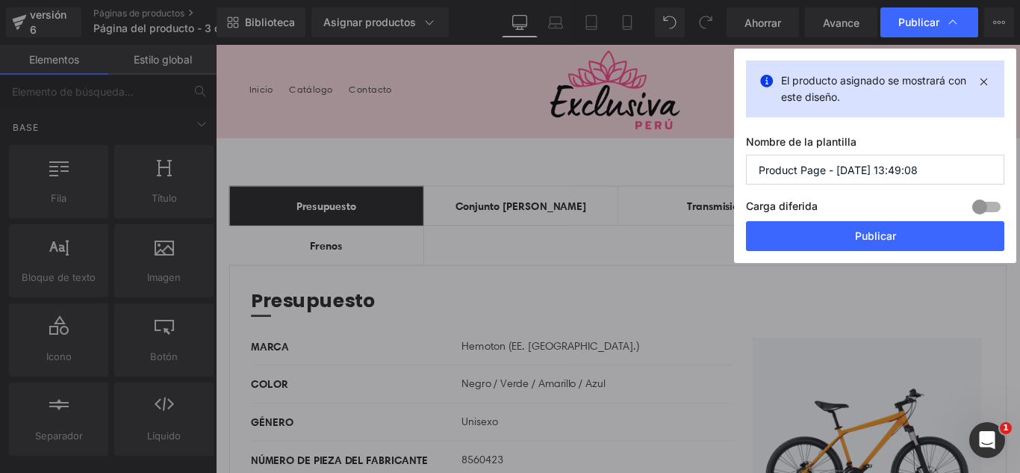
click at [950, 175] on input "Product Page - Sep 3, 13:49:08" at bounding box center [875, 170] width 258 height 30
click at [950, 174] on input "Product Page - Sep 3, 13:49:08" at bounding box center [875, 170] width 258 height 30
click at [953, 172] on input "Product Page - Sep 3, 13:49:08" at bounding box center [875, 170] width 258 height 30
click at [956, 172] on input "Product Page - Sep 3, 13:49:08" at bounding box center [875, 170] width 258 height 30
click at [958, 169] on input "Product Page - Sep 3, 13:49:08" at bounding box center [875, 170] width 258 height 30
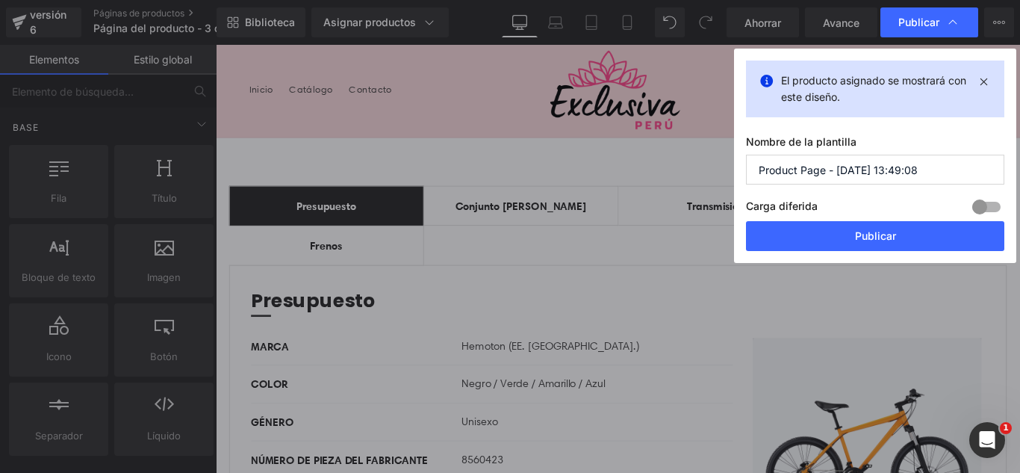
click at [958, 169] on input "Product Page - Sep 3, 13:49:08" at bounding box center [875, 170] width 258 height 30
click at [959, 170] on input "Product Page - Sep 3, 13:49:08" at bounding box center [875, 170] width 258 height 30
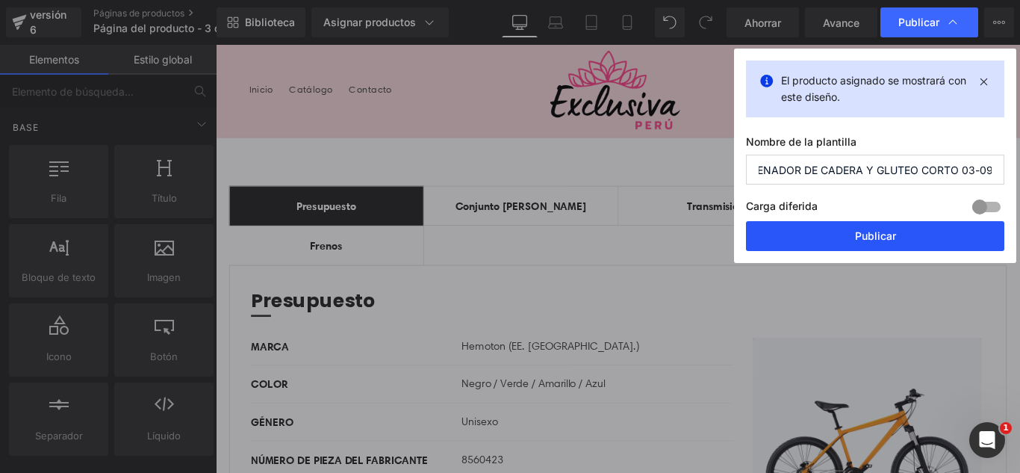
type input "SHORT RELLENADOR DE CADERA Y GLUTEO CORTO 03-09"
click at [936, 237] on button "Publicar" at bounding box center [875, 236] width 258 height 30
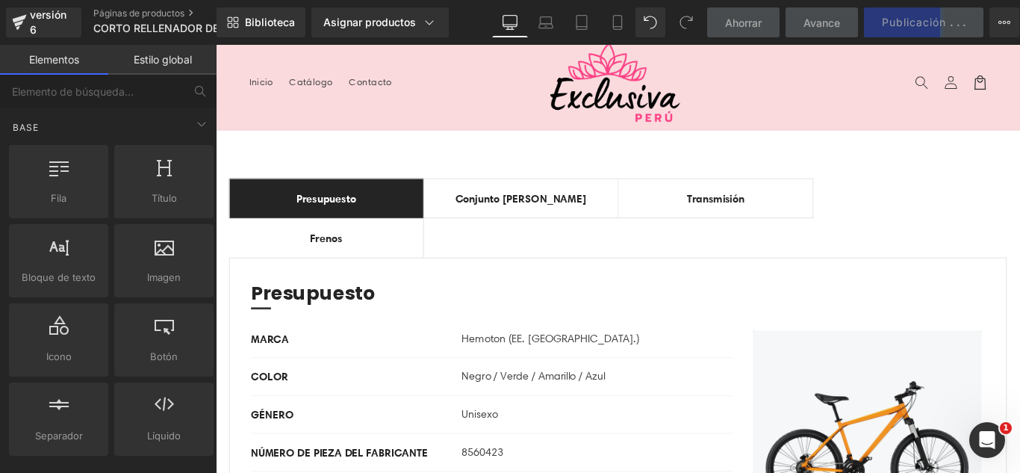
scroll to position [0, 0]
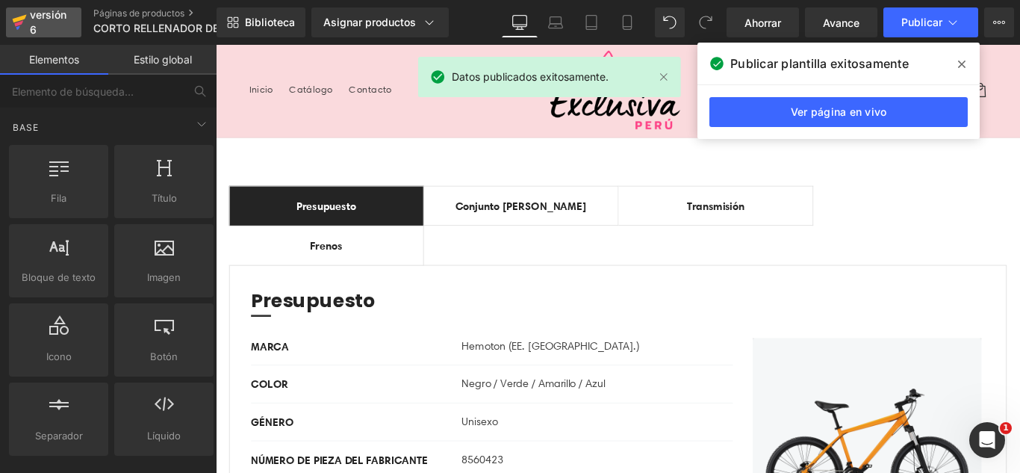
click at [48, 26] on div "versión 6" at bounding box center [50, 22] width 46 height 34
